Goal: Browse casually

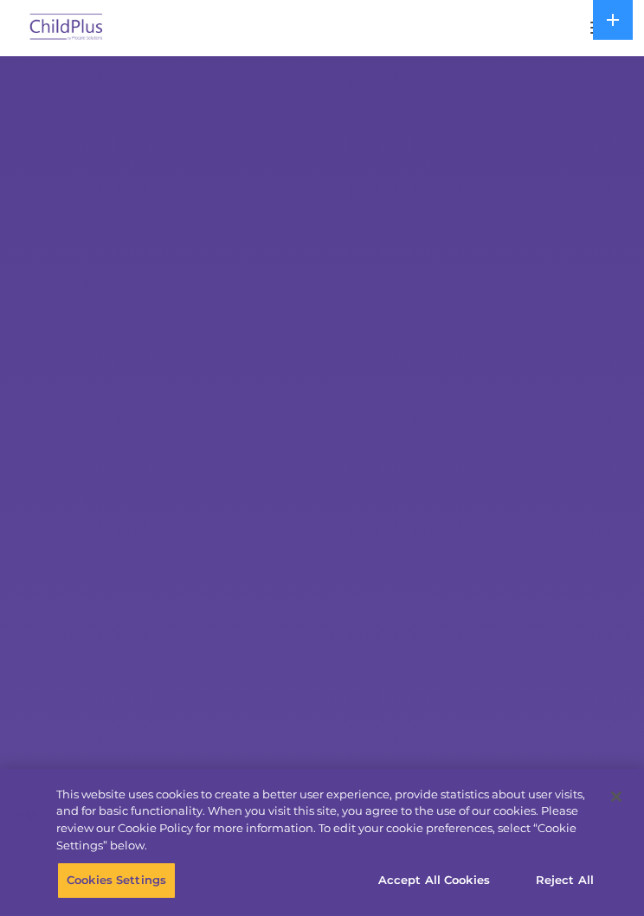
select select "MEDIUM"
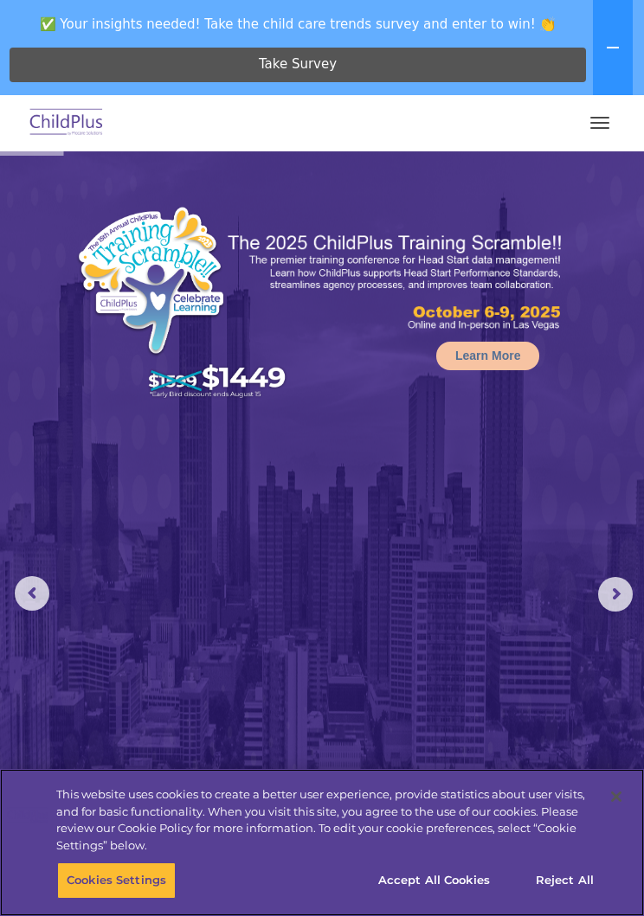
click at [145, 867] on button "Cookies Settings" at bounding box center [116, 881] width 119 height 36
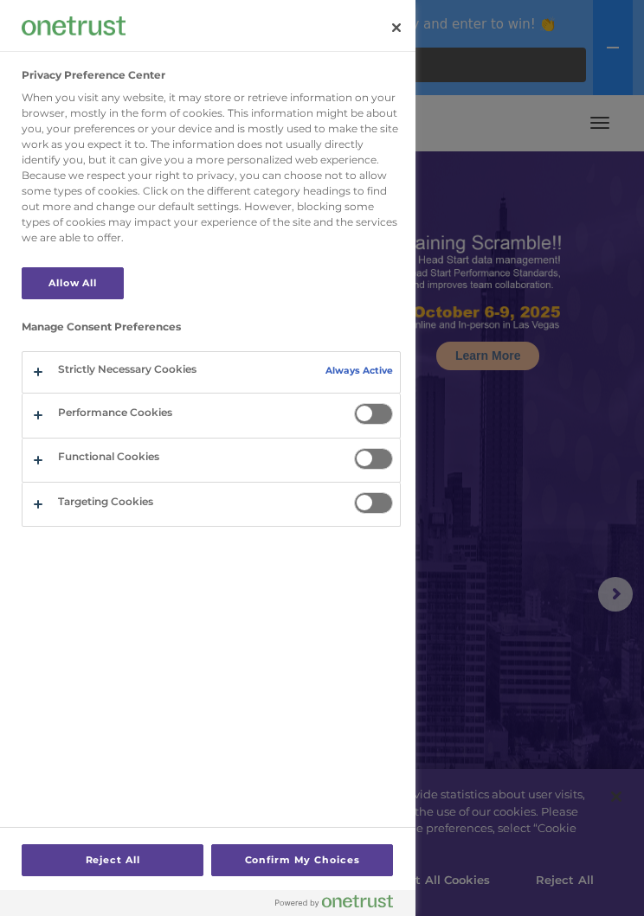
click at [488, 667] on div at bounding box center [322, 458] width 644 height 916
click at [508, 652] on div at bounding box center [322, 458] width 644 height 916
click at [507, 626] on div at bounding box center [322, 458] width 644 height 916
click at [377, 33] on button "Close" at bounding box center [396, 28] width 38 height 38
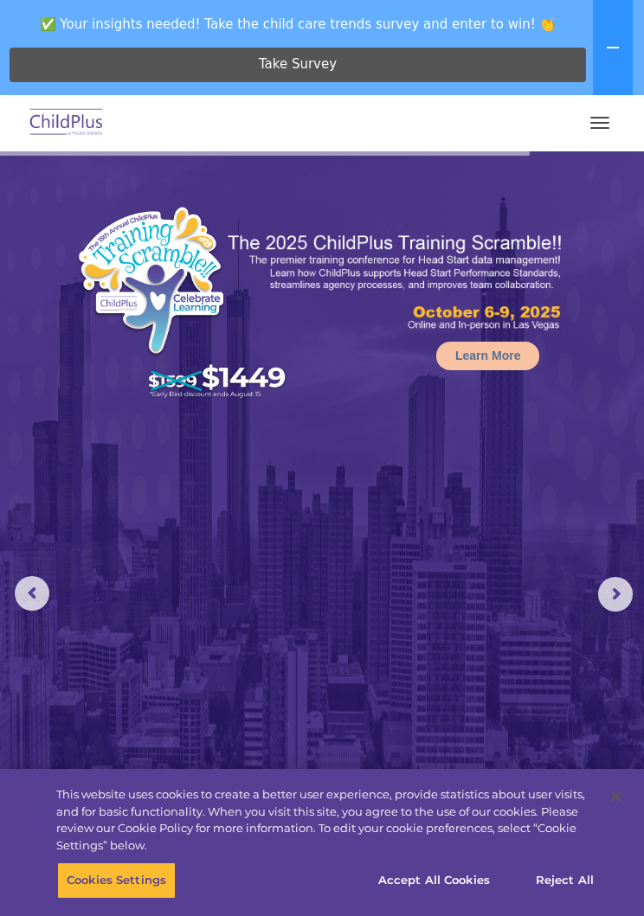
click at [600, 120] on button "button" at bounding box center [599, 123] width 36 height 28
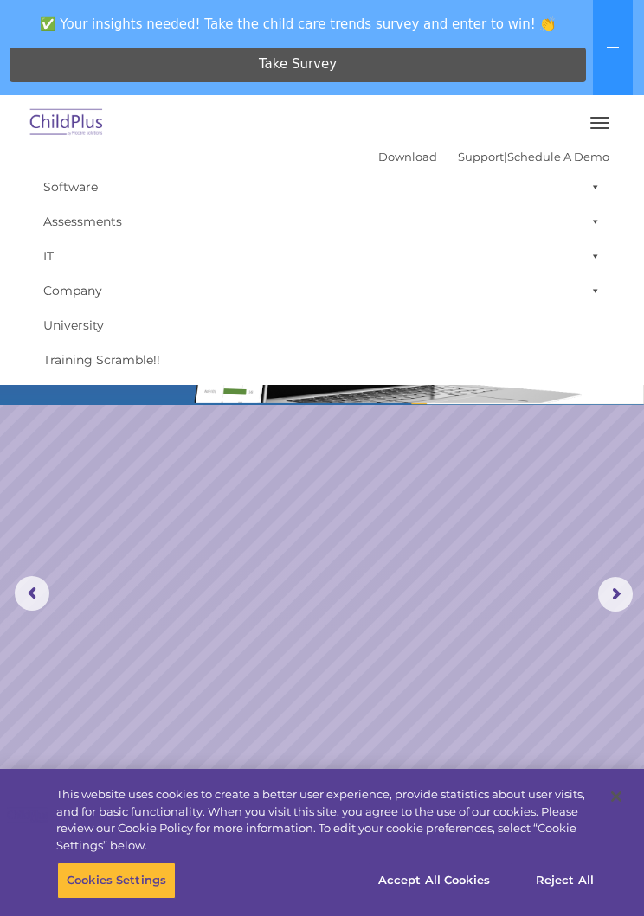
click at [582, 131] on button "button" at bounding box center [599, 123] width 36 height 28
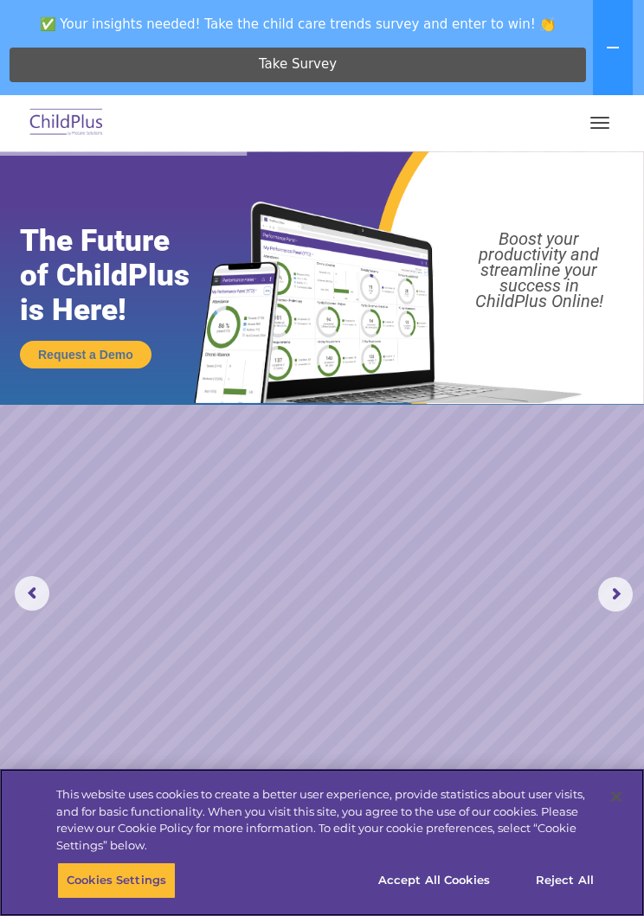
click at [453, 876] on button "Accept All Cookies" at bounding box center [434, 881] width 131 height 36
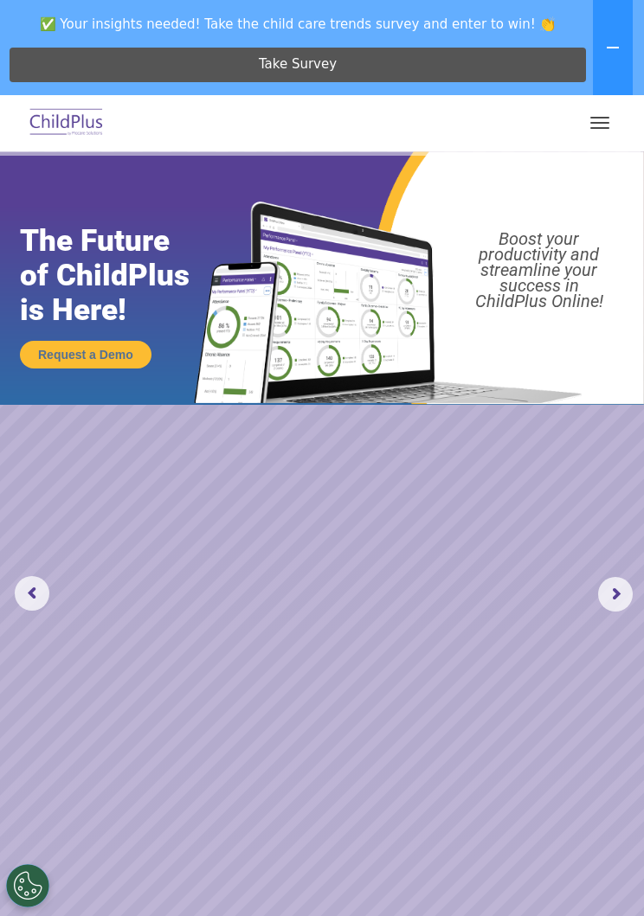
click at [593, 117] on span "button" at bounding box center [599, 118] width 19 height 2
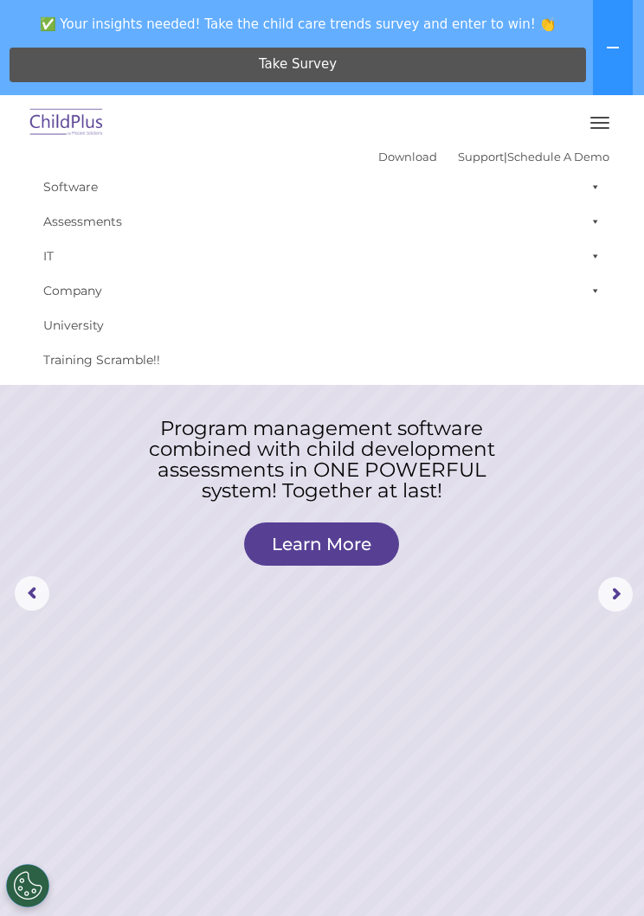
click at [585, 126] on button "button" at bounding box center [599, 123] width 36 height 28
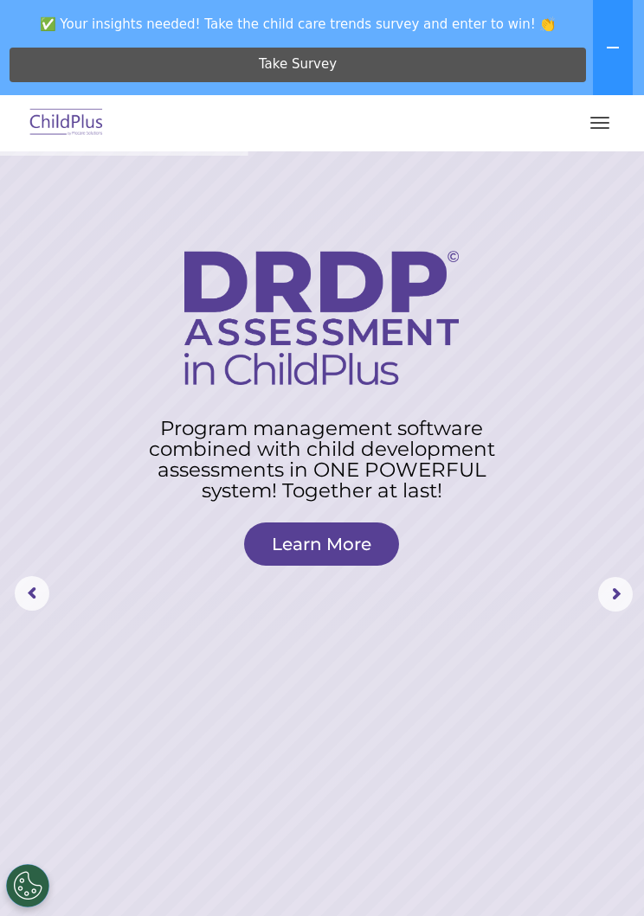
click at [600, 117] on span "button" at bounding box center [599, 118] width 19 height 2
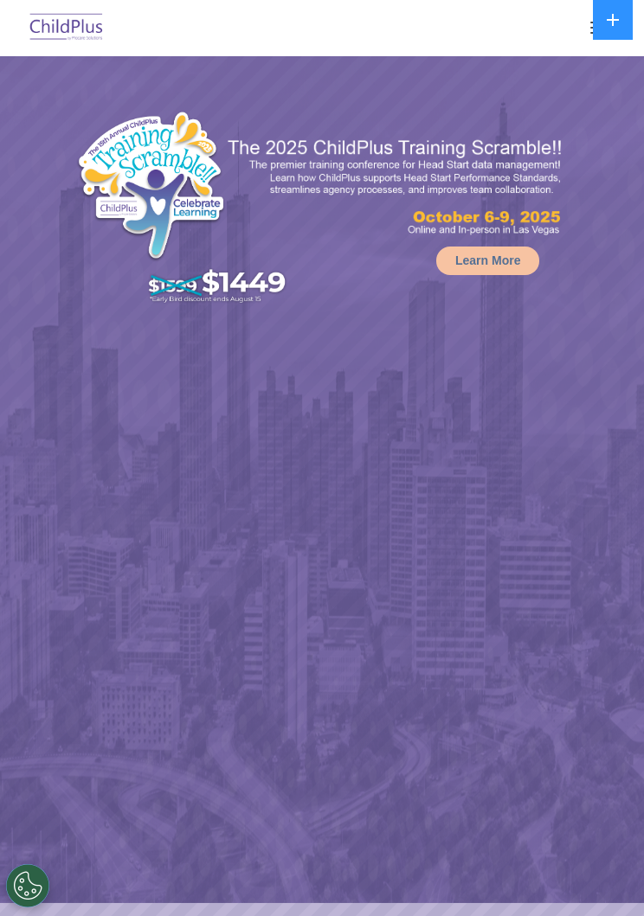
select select "MEDIUM"
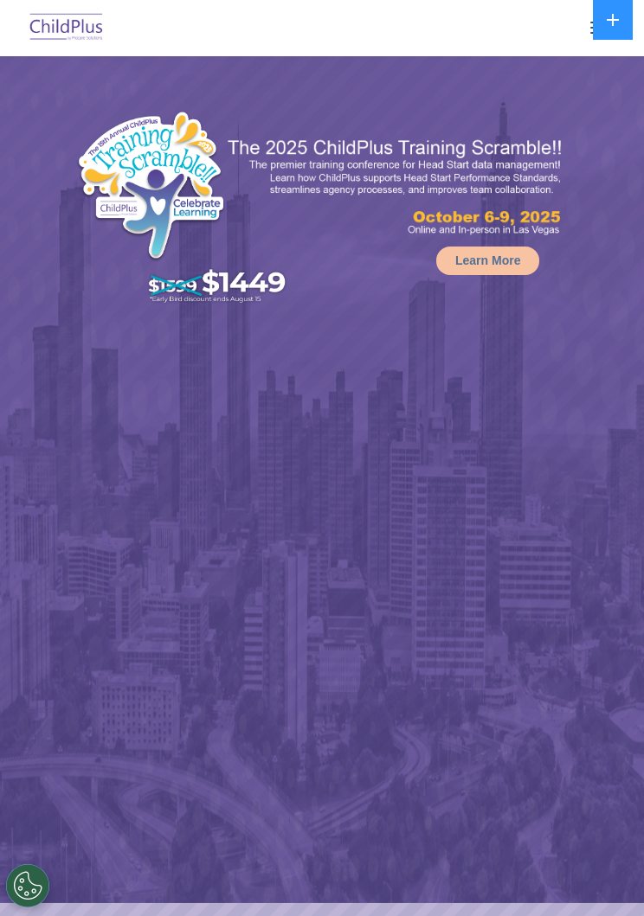
select select "MEDIUM"
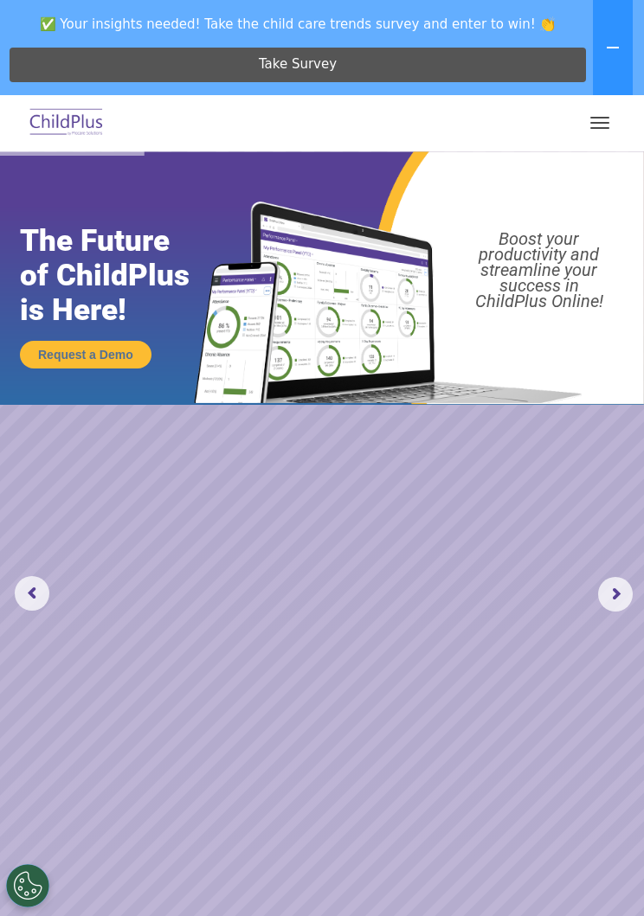
click at [605, 110] on button "button" at bounding box center [599, 123] width 36 height 28
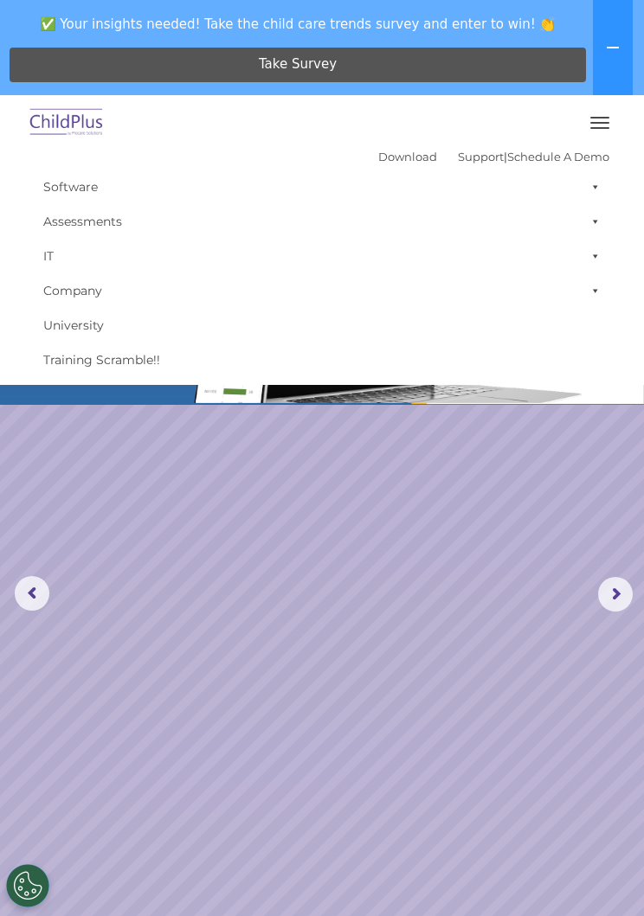
click at [442, 530] on rs-slide "Request a Demo The Future of ChildPlus is Here! Boost your productivity and str…" at bounding box center [322, 594] width 644 height 886
click at [607, 116] on button "button" at bounding box center [599, 123] width 36 height 28
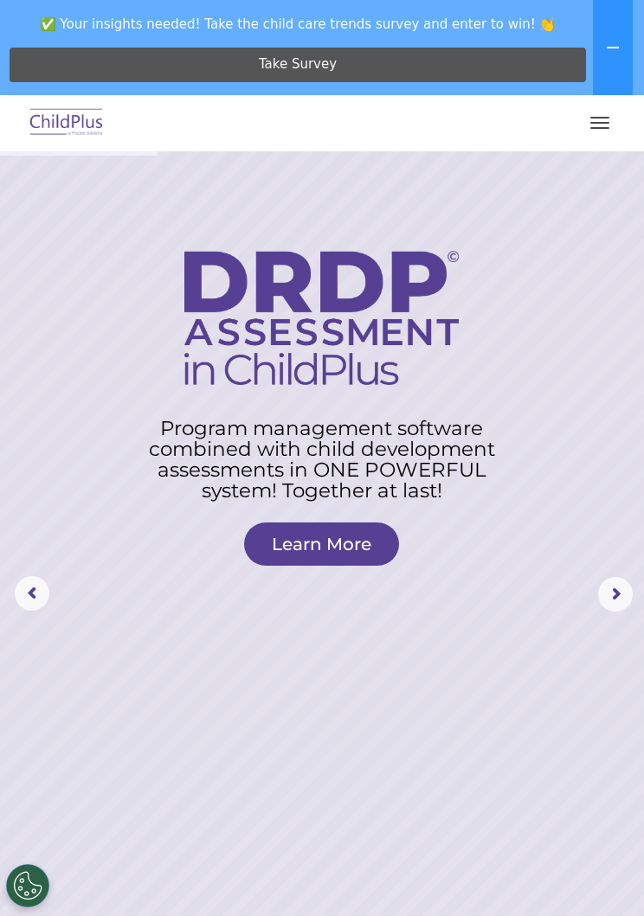
click at [609, 38] on button at bounding box center [613, 47] width 40 height 95
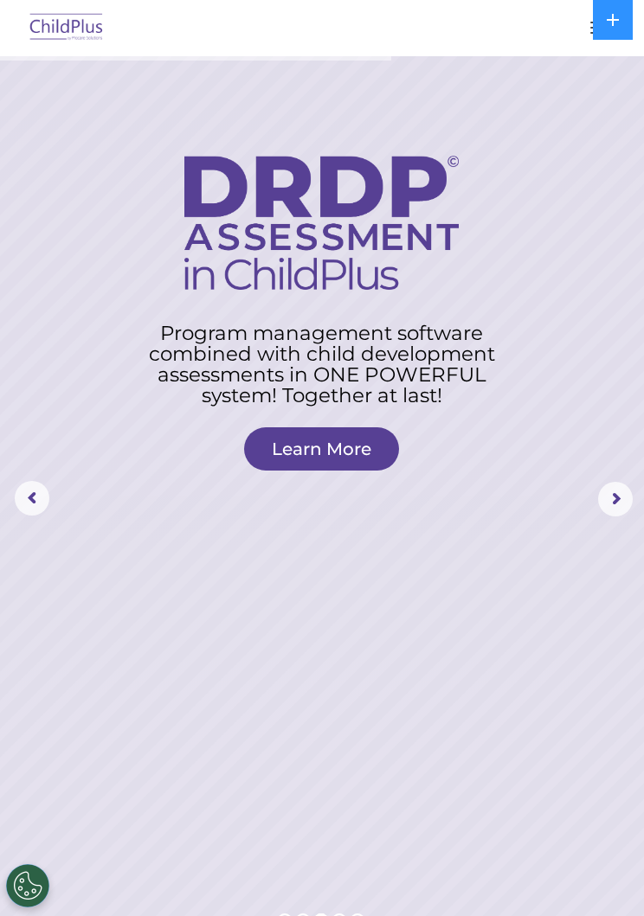
click at [35, 891] on button "Cookies Settings" at bounding box center [27, 885] width 43 height 43
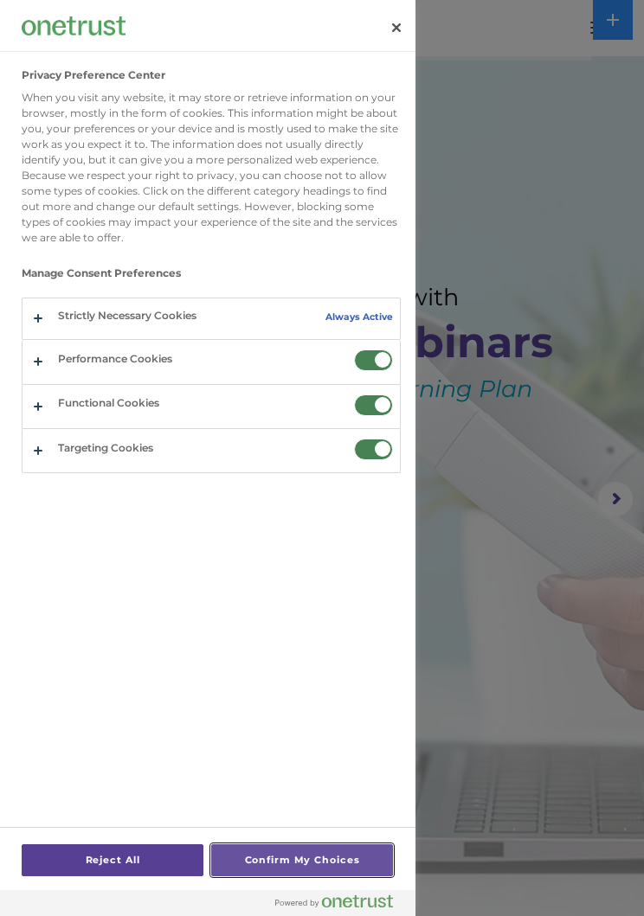
click at [346, 851] on button "Confirm My Choices" at bounding box center [302, 860] width 182 height 32
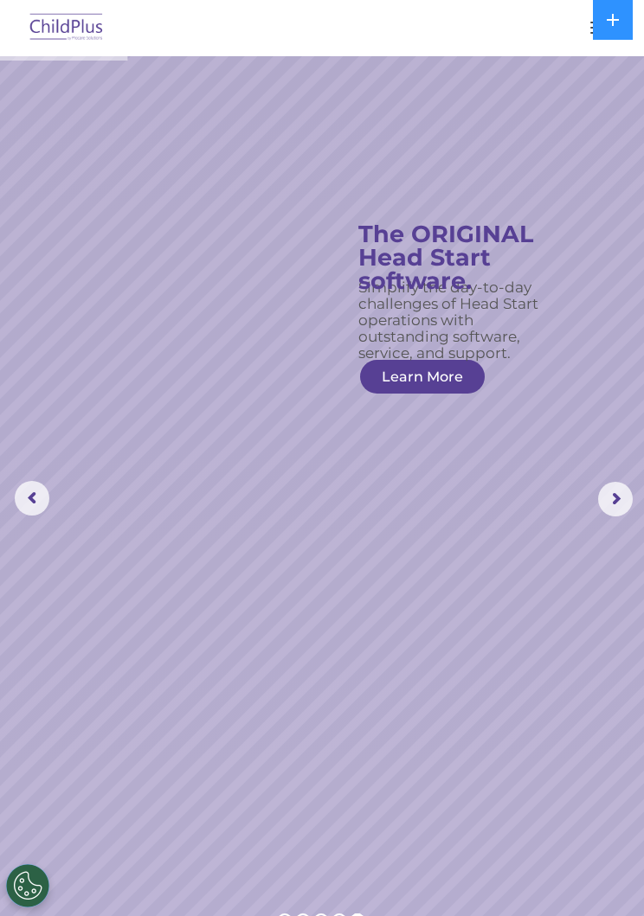
click at [584, 24] on button "button" at bounding box center [599, 28] width 36 height 28
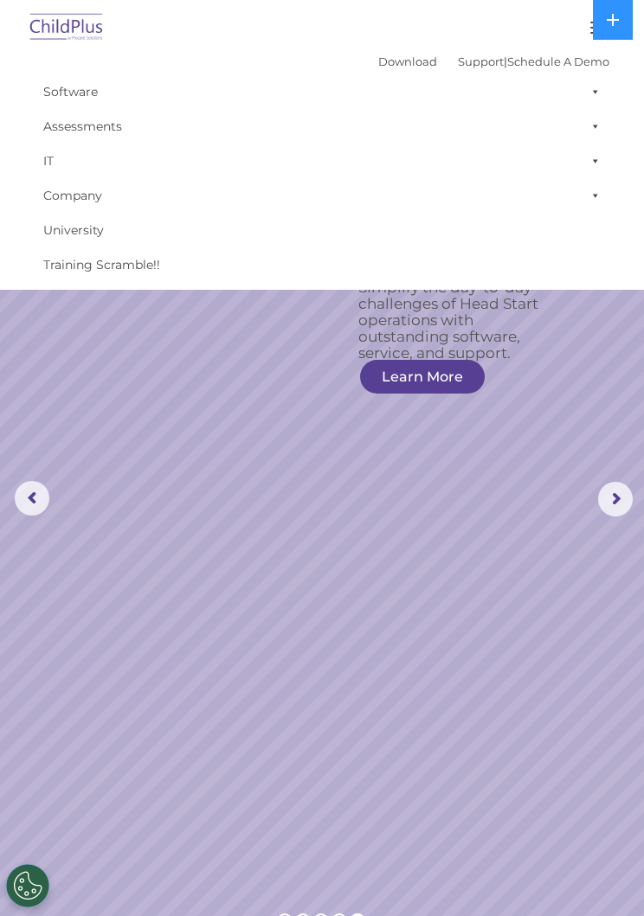
click at [543, 469] on rs-slide "Simplify the day-to-day challenges of Head Start operations with outstanding so…" at bounding box center [322, 499] width 644 height 886
click at [491, 484] on rs-slide "Simplify the day-to-day challenges of Head Start operations with outstanding so…" at bounding box center [322, 499] width 644 height 886
click at [49, 31] on img at bounding box center [66, 28] width 81 height 41
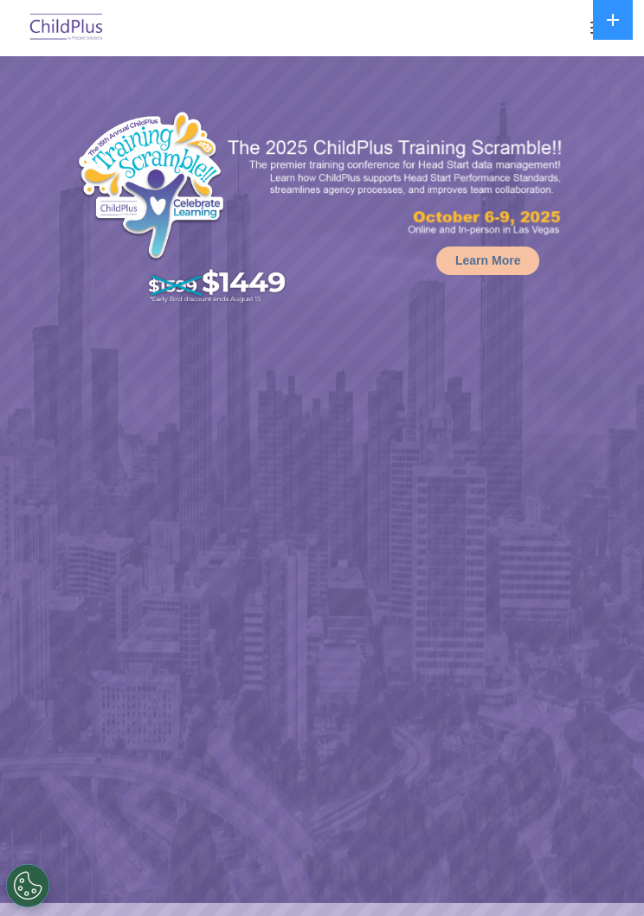
select select "MEDIUM"
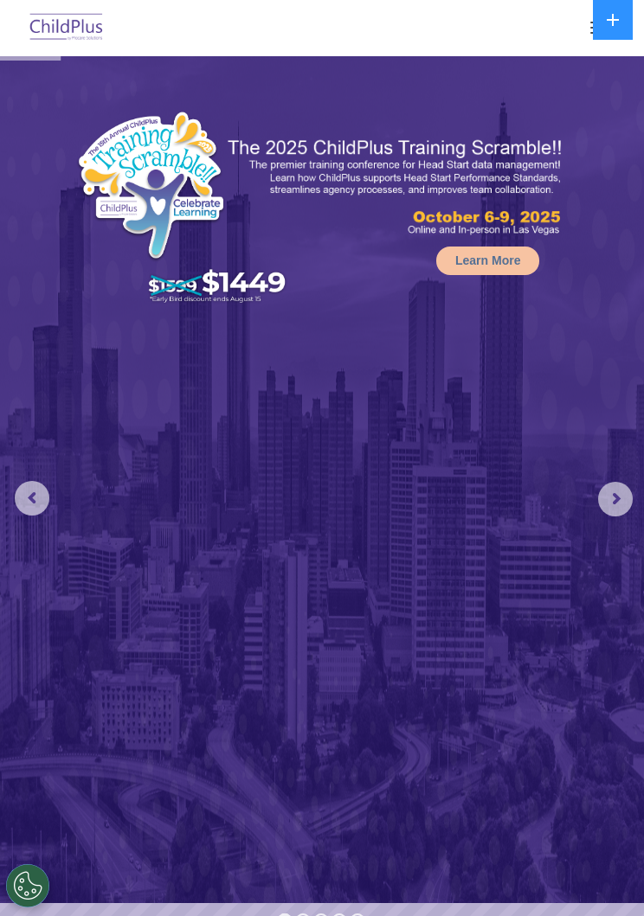
click at [608, 24] on icon at bounding box center [613, 20] width 14 height 14
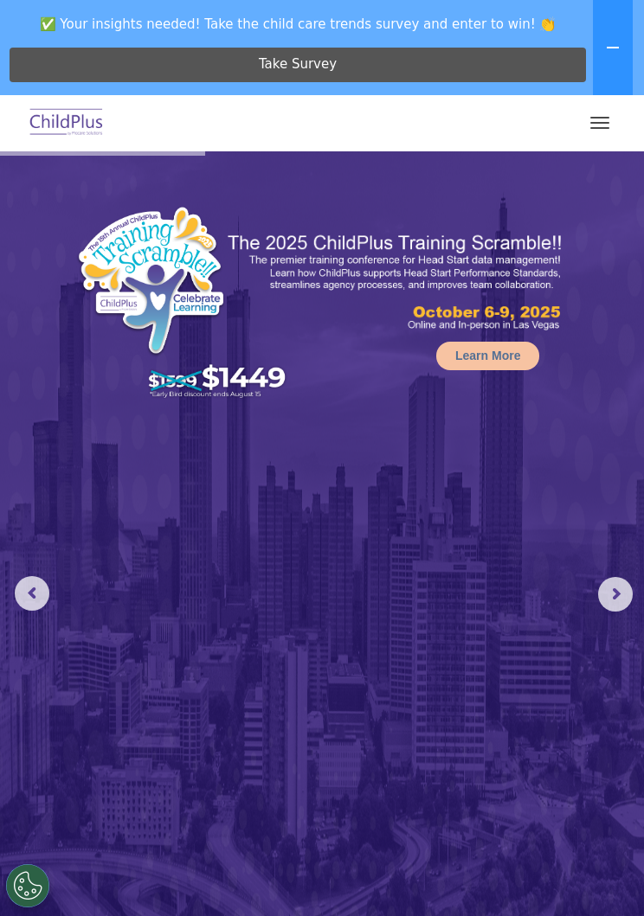
click at [617, 34] on button at bounding box center [613, 47] width 40 height 95
